Goal: Information Seeking & Learning: Learn about a topic

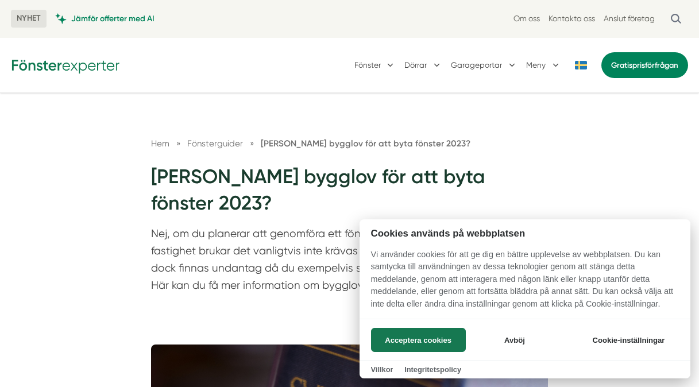
scroll to position [3, 0]
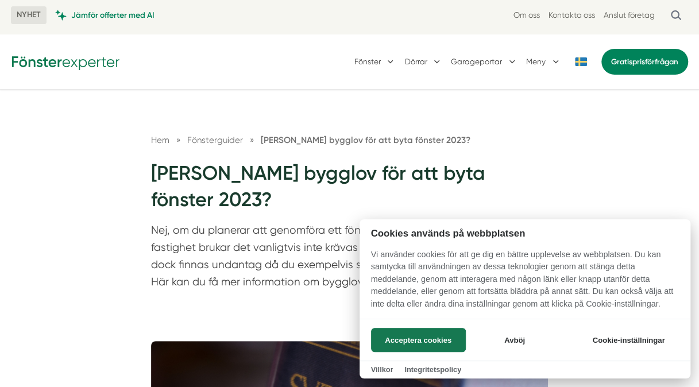
click at [226, 288] on div at bounding box center [349, 193] width 699 height 387
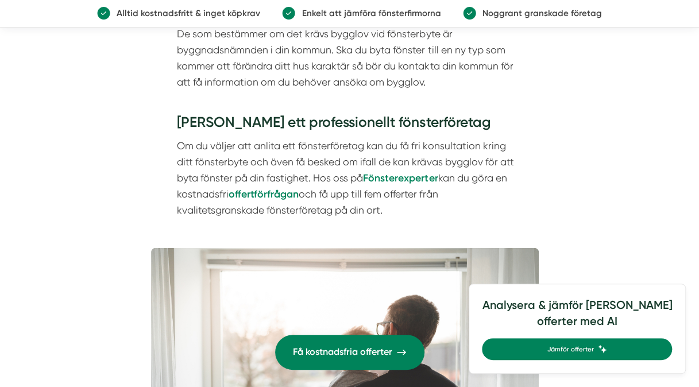
scroll to position [1299, 0]
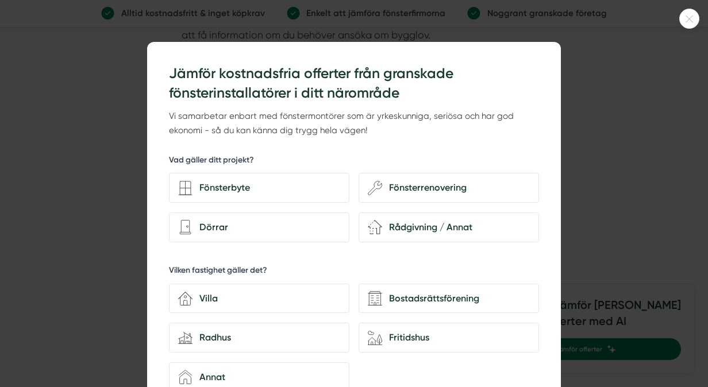
drag, startPoint x: 703, startPoint y: 90, endPoint x: 714, endPoint y: 209, distance: 120.0
click at [699, 209] on html "NYHET Jämför offerter med AI Om oss Kontakta oss Anslut företag [GEOGRAPHIC_DAT…" at bounding box center [354, 190] width 708 height 2978
click at [628, 95] on div at bounding box center [354, 193] width 708 height 387
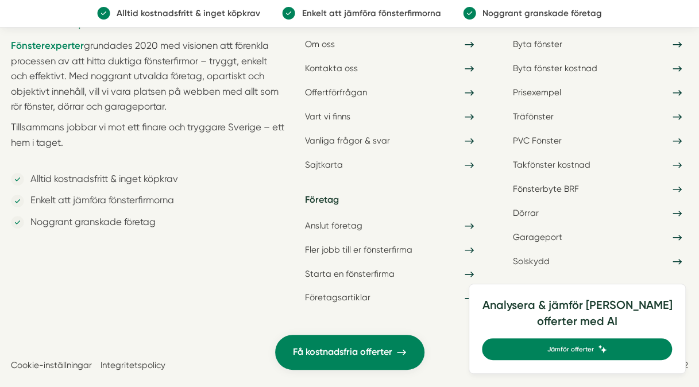
scroll to position [0, 0]
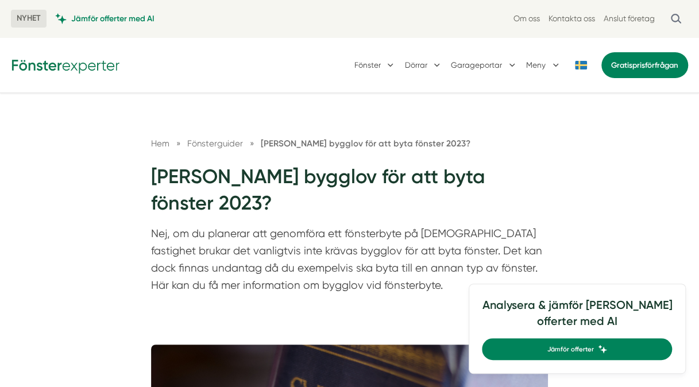
click at [384, 67] on button "Fönster" at bounding box center [376, 65] width 42 height 29
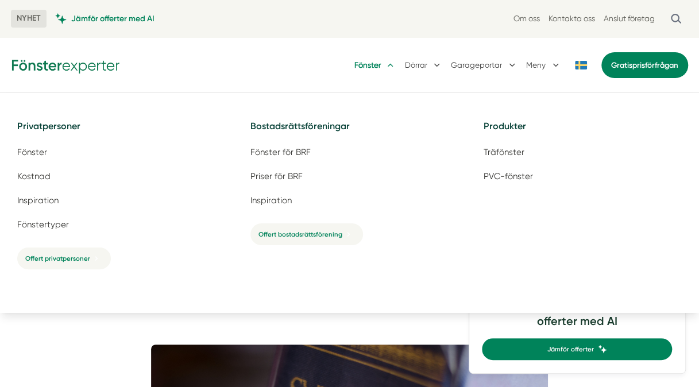
click at [506, 152] on span "Träfönster" at bounding box center [504, 152] width 41 height 11
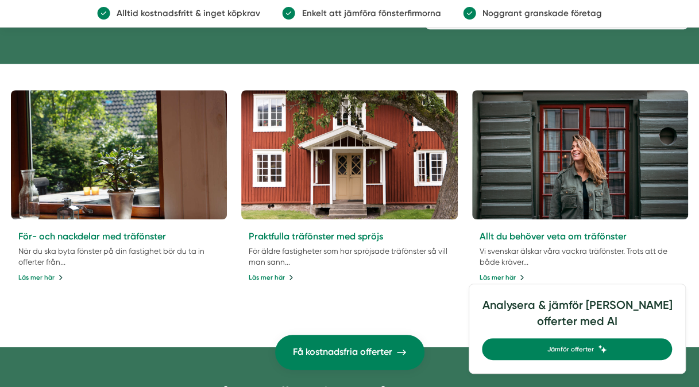
scroll to position [394, 0]
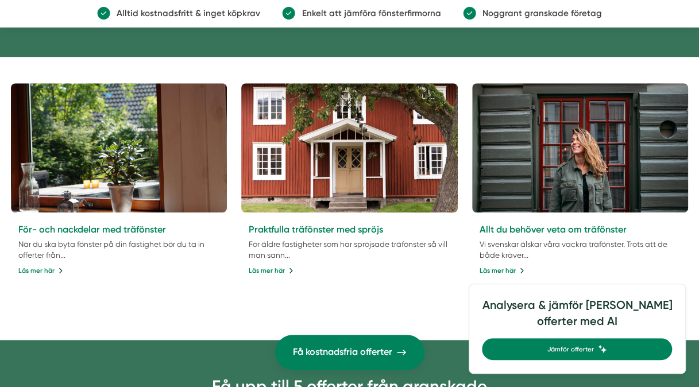
click at [39, 265] on link "Läs mer här" at bounding box center [40, 270] width 45 height 10
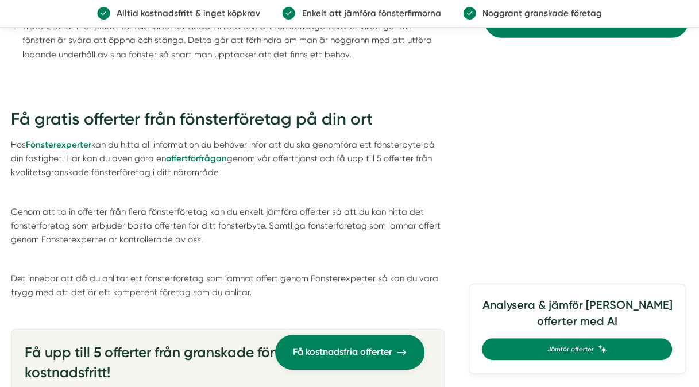
scroll to position [1612, 0]
